Goal: Task Accomplishment & Management: Use online tool/utility

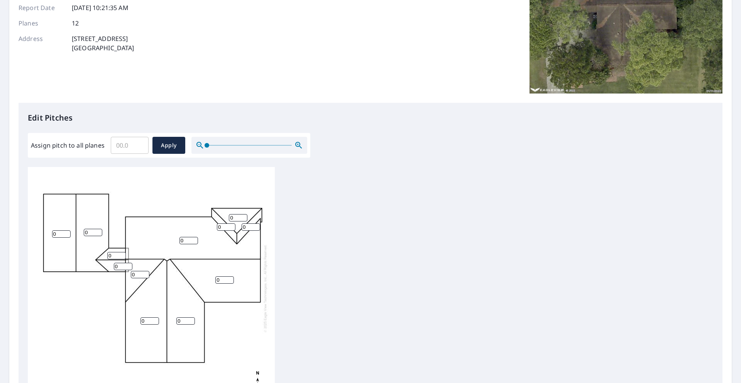
scroll to position [129, 0]
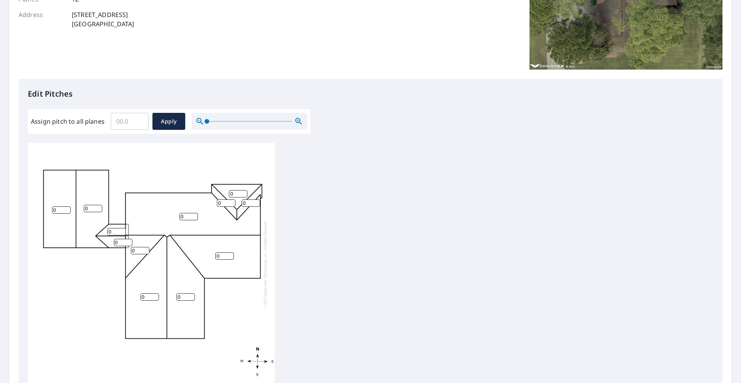
click at [131, 125] on input "Assign pitch to all planes" at bounding box center [130, 121] width 38 height 22
type input "6"
click at [161, 120] on span "Apply" at bounding box center [169, 122] width 20 height 10
type input "6"
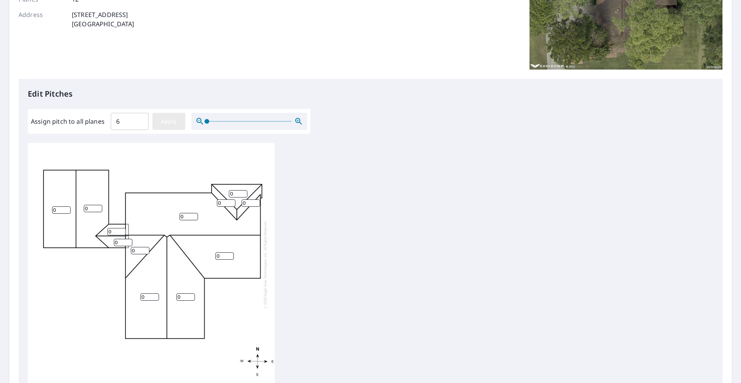
type input "6"
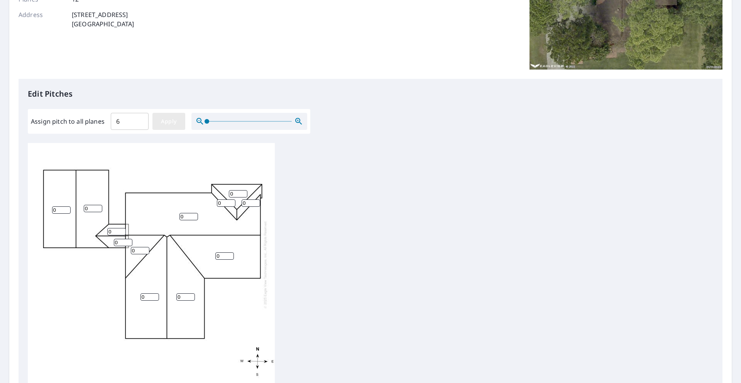
type input "6"
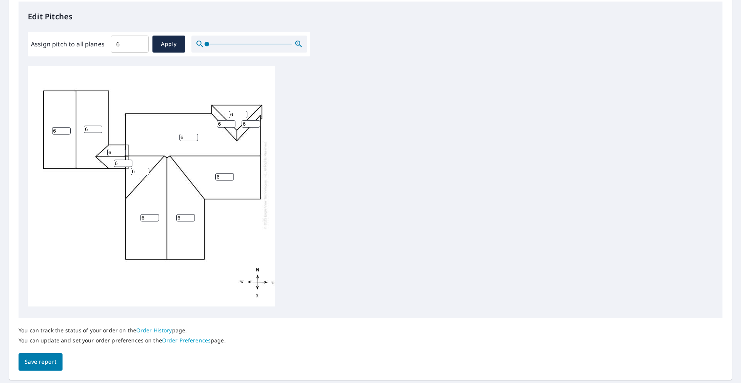
scroll to position [229, 0]
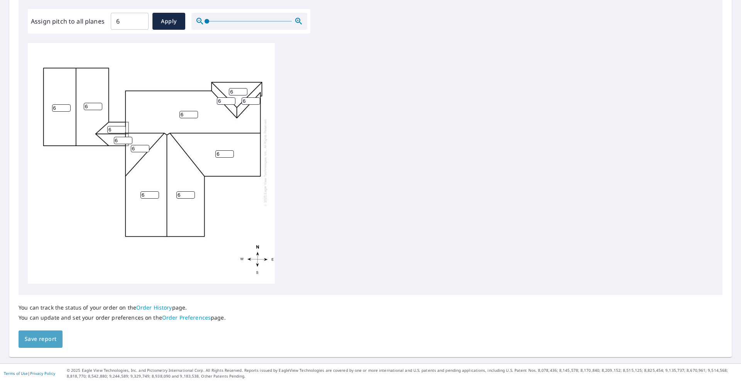
click at [41, 339] on span "Save report" at bounding box center [41, 339] width 32 height 10
click at [231, 98] on input "7" at bounding box center [226, 101] width 19 height 7
type input "8"
click at [231, 98] on input "8" at bounding box center [226, 101] width 19 height 7
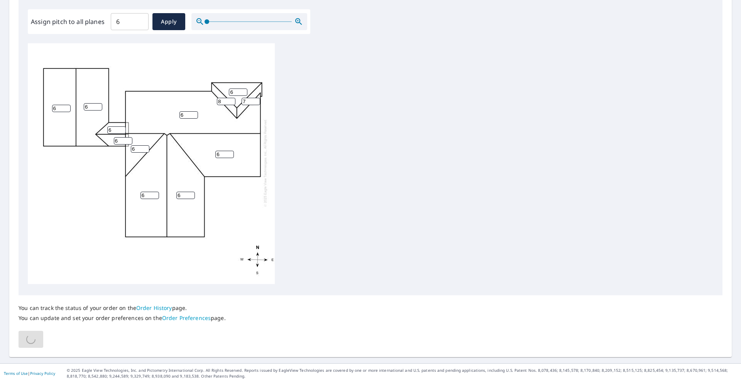
click at [257, 98] on input "7" at bounding box center [251, 101] width 19 height 7
type input "8"
click at [256, 98] on input "8" at bounding box center [251, 101] width 19 height 7
click at [133, 261] on div "6 6 6 6 6 6 6 6 6 6 8 8" at bounding box center [151, 162] width 247 height 242
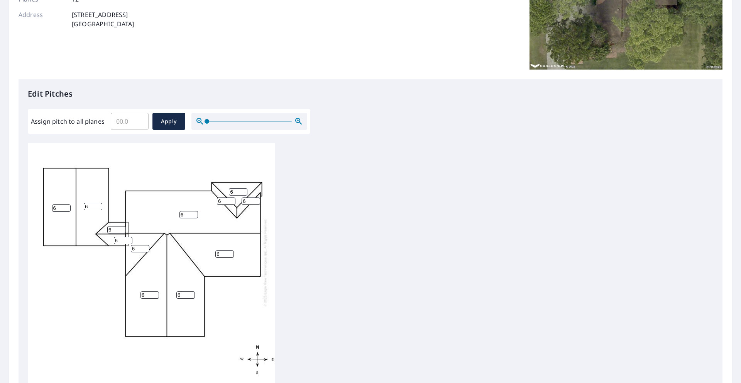
scroll to position [8, 0]
click at [225, 197] on input "6" at bounding box center [226, 200] width 19 height 7
click at [231, 197] on input "7" at bounding box center [226, 200] width 19 height 7
type input "8"
click at [231, 197] on input "8" at bounding box center [226, 200] width 19 height 7
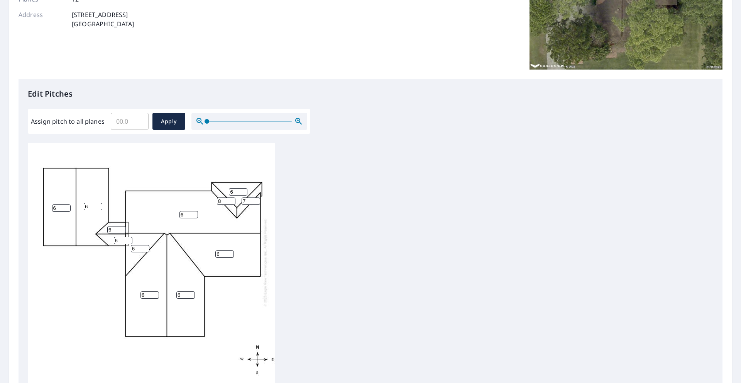
click at [256, 197] on input "7" at bounding box center [251, 200] width 19 height 7
type input "8"
click at [256, 197] on input "8" at bounding box center [251, 200] width 19 height 7
click at [312, 223] on div "6 6 6 6 6 6 6 6 6 6 8 8" at bounding box center [371, 264] width 686 height 242
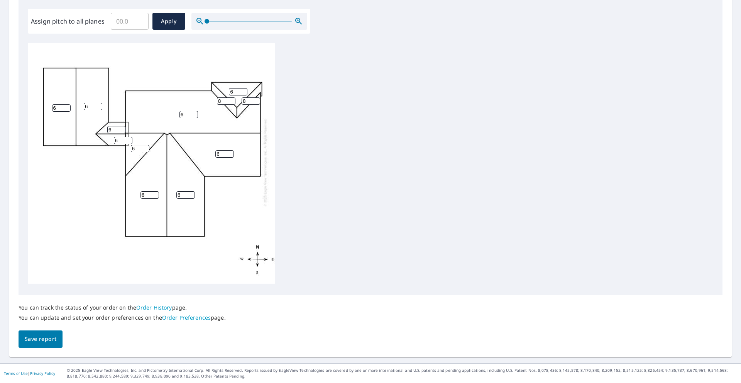
scroll to position [0, 0]
click at [80, 195] on div "6 6 6 6 6 6 6 6 6 6 8 8" at bounding box center [151, 164] width 247 height 242
click at [44, 336] on span "Save report" at bounding box center [41, 339] width 32 height 10
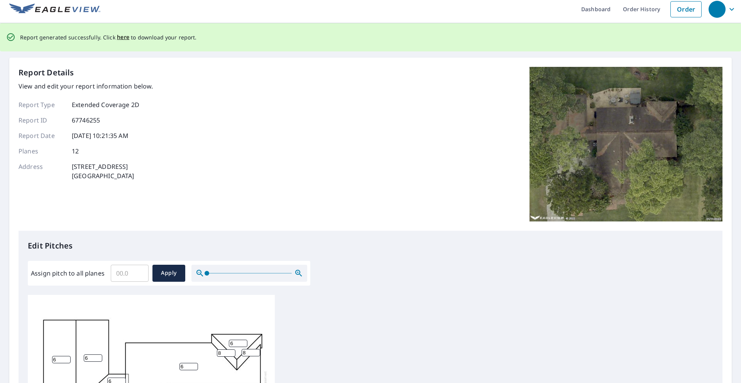
scroll to position [0, 0]
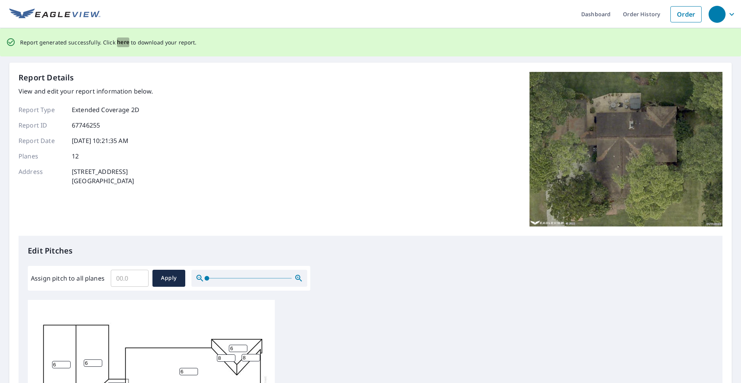
click at [119, 41] on span "here" at bounding box center [123, 42] width 13 height 10
